Goal: Transaction & Acquisition: Obtain resource

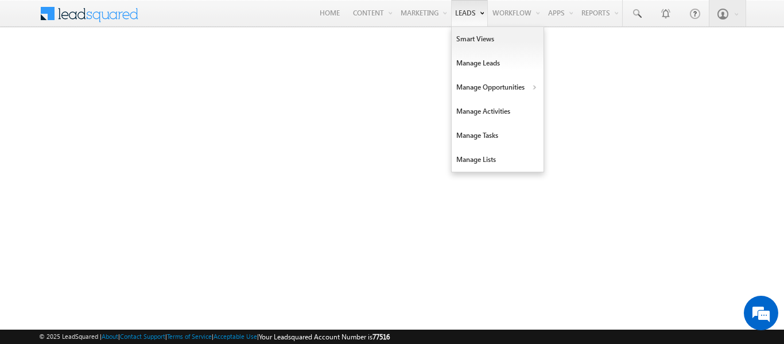
click at [468, 22] on link "Leads" at bounding box center [469, 13] width 37 height 26
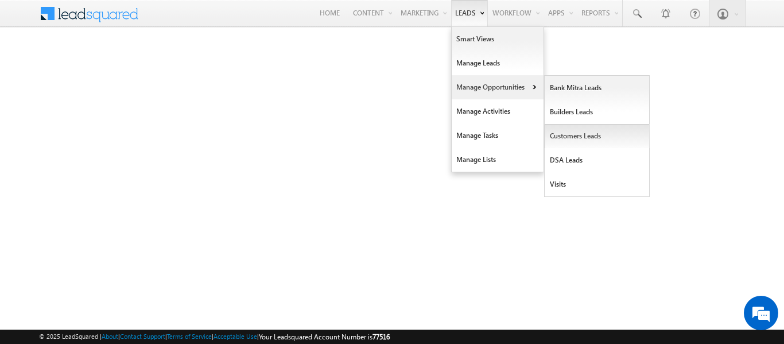
click at [581, 131] on link "Customers Leads" at bounding box center [597, 136] width 105 height 24
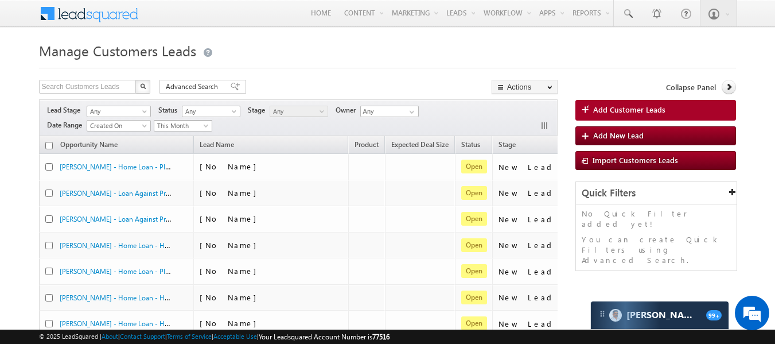
click at [211, 127] on span at bounding box center [207, 127] width 9 height 9
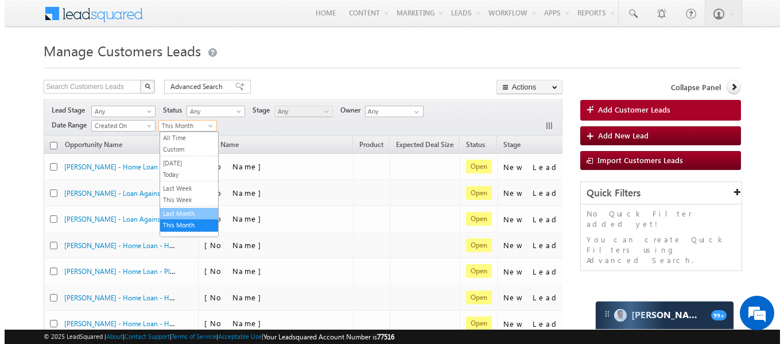
scroll to position [45, 0]
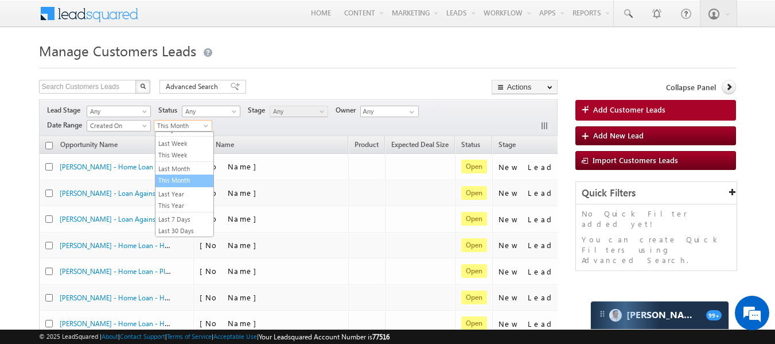
click at [179, 181] on link "This Month" at bounding box center [185, 180] width 58 height 10
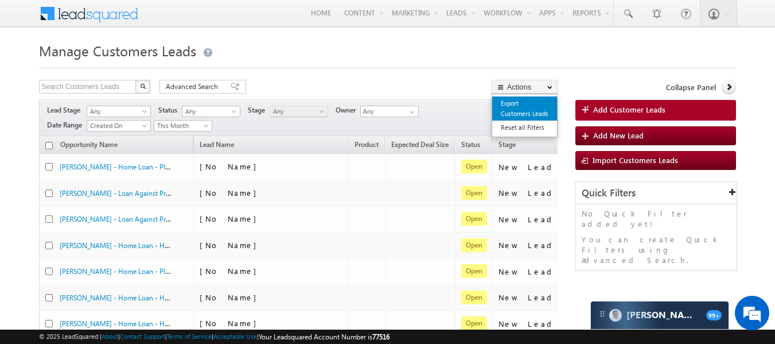
click at [506, 104] on link "Export Customers Leads" at bounding box center [524, 108] width 65 height 24
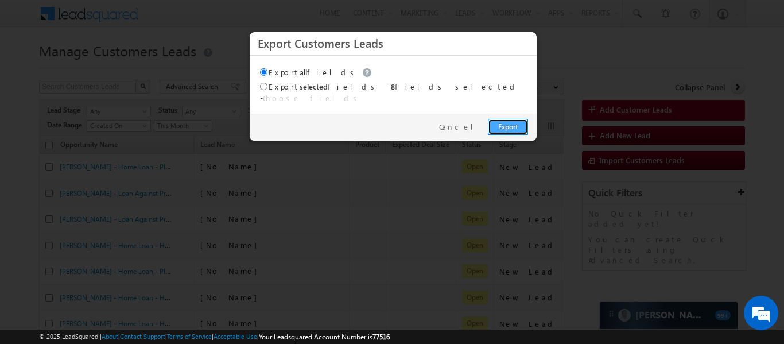
click at [508, 119] on link "Export" at bounding box center [508, 127] width 40 height 16
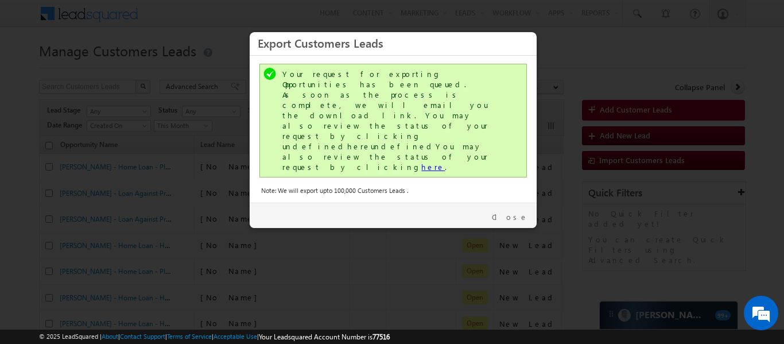
click at [421, 162] on link "here" at bounding box center [433, 167] width 24 height 10
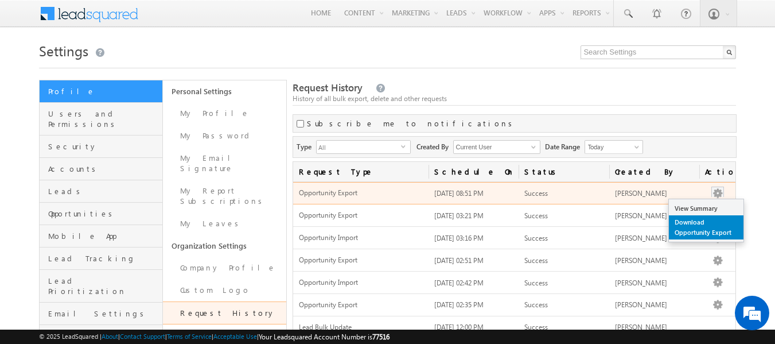
click at [695, 222] on link "Download Opportunity Export" at bounding box center [706, 227] width 75 height 24
